Goal: Transaction & Acquisition: Purchase product/service

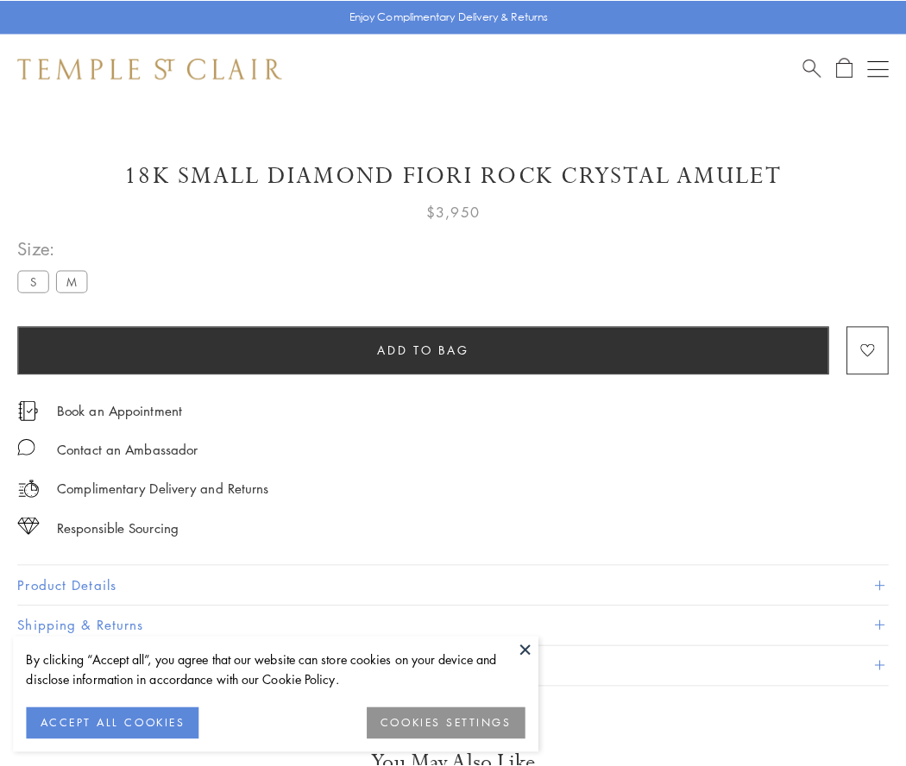
scroll to position [95, 0]
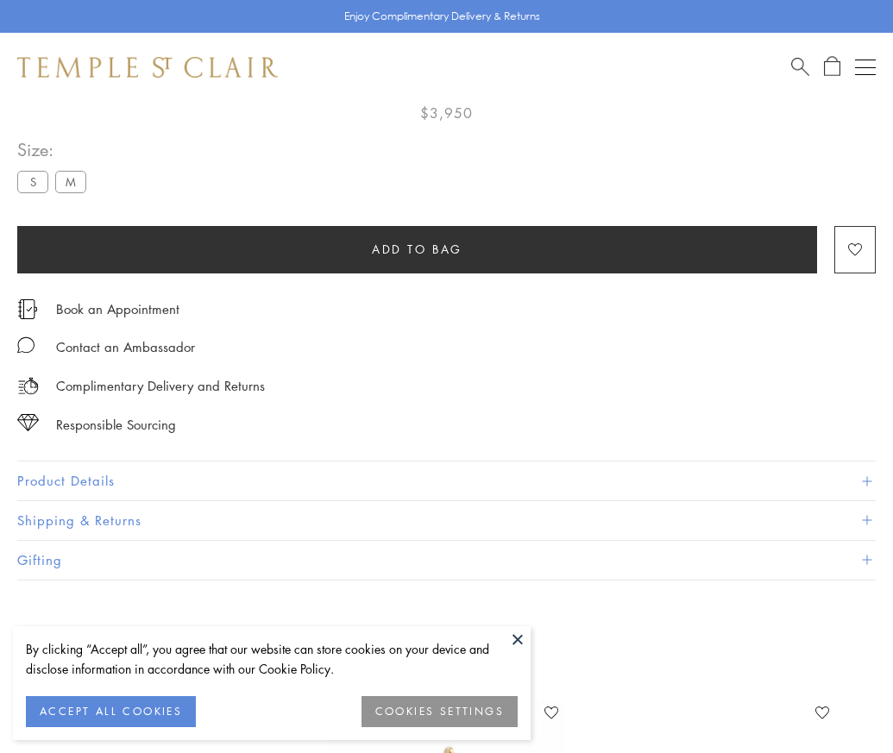
click at [417, 249] on span "Add to bag" at bounding box center [417, 249] width 91 height 19
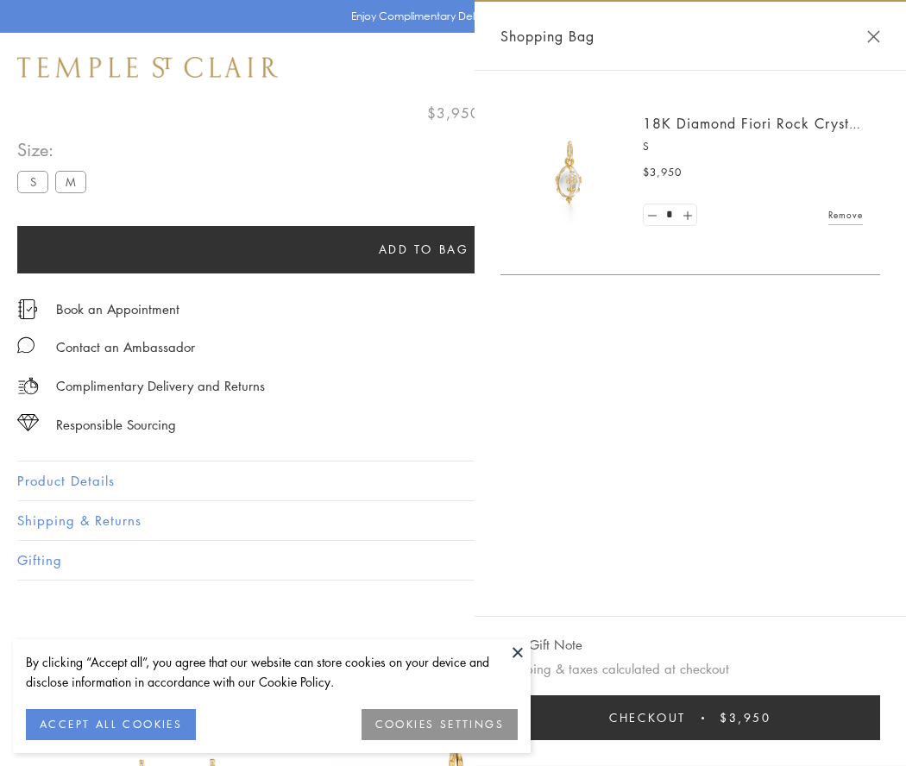
click at [690, 718] on button "Checkout $3,950" at bounding box center [691, 718] width 380 height 45
